Goal: Task Accomplishment & Management: Use online tool/utility

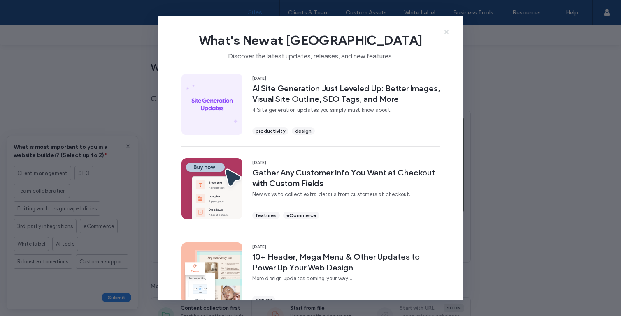
click at [446, 28] on div "What's New at Duda Discover the latest updates, releases, and new features." at bounding box center [310, 43] width 304 height 55
click at [447, 33] on icon at bounding box center [446, 32] width 7 height 7
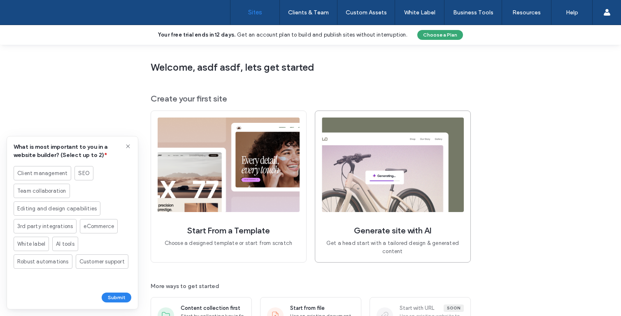
click at [367, 155] on img at bounding box center [393, 165] width 142 height 95
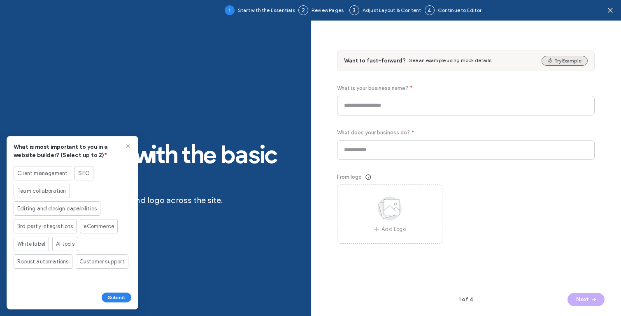
click at [565, 61] on button "Try Example" at bounding box center [565, 61] width 46 height 10
type input "*******"
type input "**********"
click at [579, 298] on button "Next" at bounding box center [585, 299] width 37 height 13
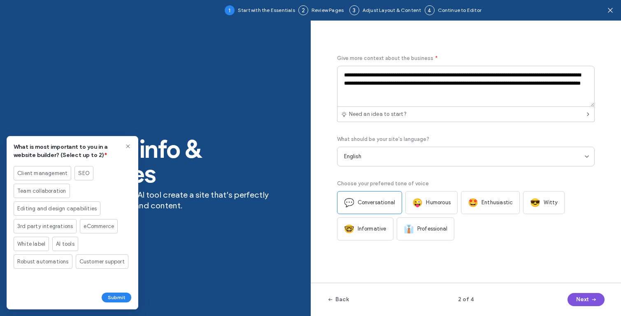
click at [579, 298] on button "Next" at bounding box center [585, 299] width 37 height 13
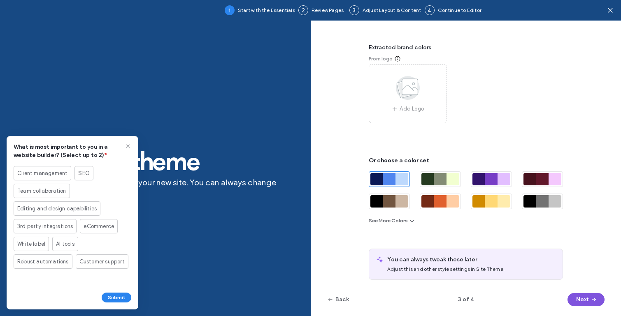
click at [579, 298] on button "Next" at bounding box center [585, 299] width 37 height 13
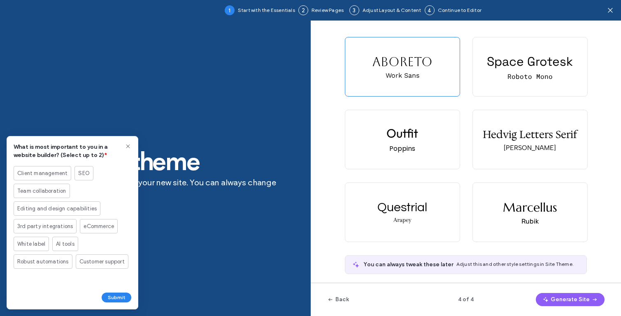
click at [579, 298] on button "Generate Site" at bounding box center [570, 299] width 69 height 13
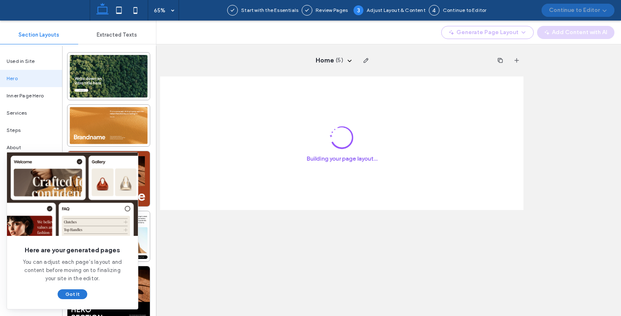
click at [73, 291] on button "Got It" at bounding box center [73, 295] width 30 height 10
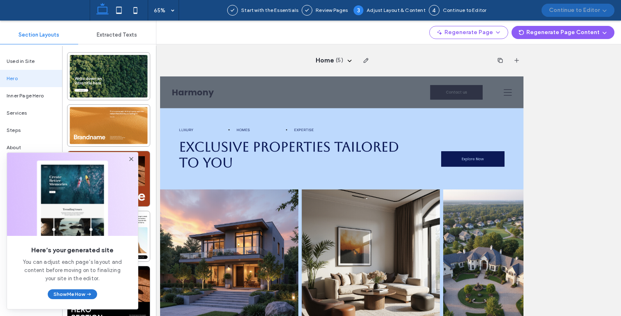
click at [77, 293] on button "Show Me How" at bounding box center [72, 295] width 49 height 10
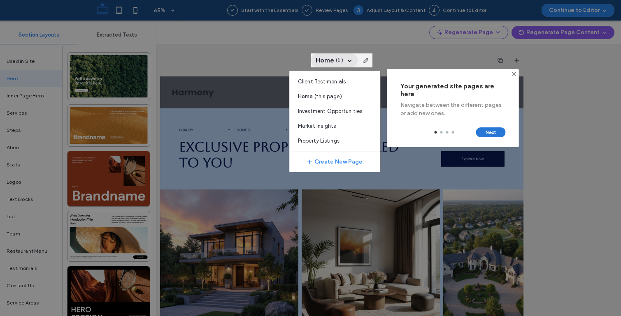
click at [490, 131] on button "Next" at bounding box center [491, 133] width 30 height 10
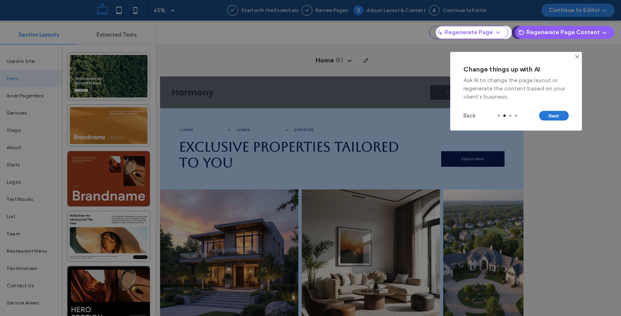
click at [553, 116] on button "Next" at bounding box center [554, 116] width 30 height 10
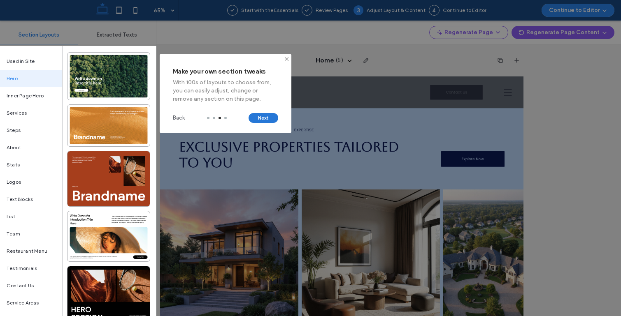
click at [267, 119] on button "Next" at bounding box center [264, 118] width 30 height 10
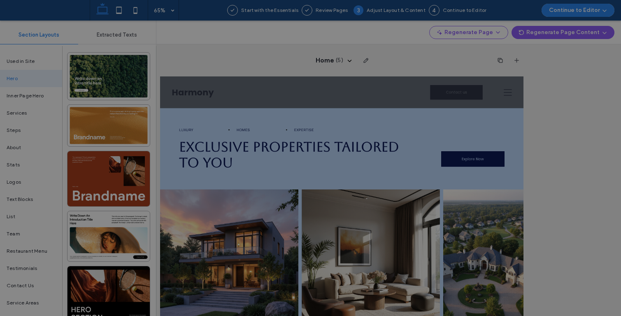
click at [288, 65] on div at bounding box center [310, 158] width 621 height 316
click at [152, 95] on div at bounding box center [310, 158] width 621 height 316
click at [281, 70] on div at bounding box center [310, 158] width 621 height 316
click at [450, 45] on div at bounding box center [310, 158] width 621 height 316
click at [532, 21] on div at bounding box center [310, 158] width 621 height 316
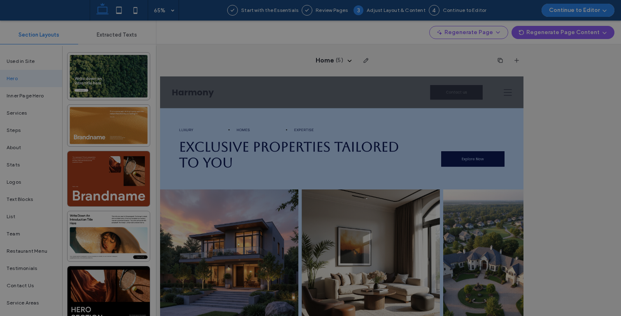
click at [389, 67] on div at bounding box center [310, 158] width 621 height 316
click at [363, 167] on div at bounding box center [310, 158] width 621 height 316
click at [323, 42] on div at bounding box center [310, 158] width 621 height 316
